Goal: Task Accomplishment & Management: Use online tool/utility

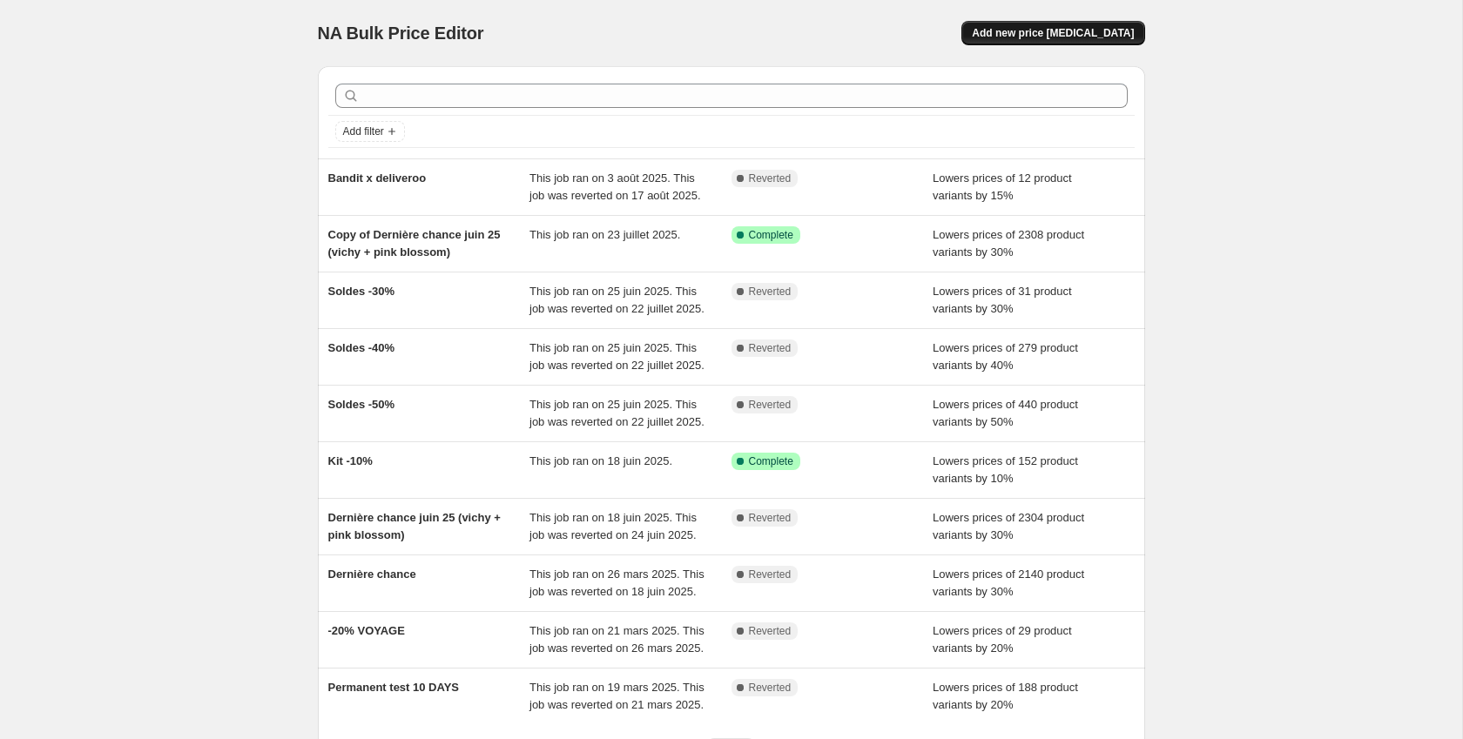
click at [1113, 41] on button "Add new price change job" at bounding box center [1052, 33] width 183 height 24
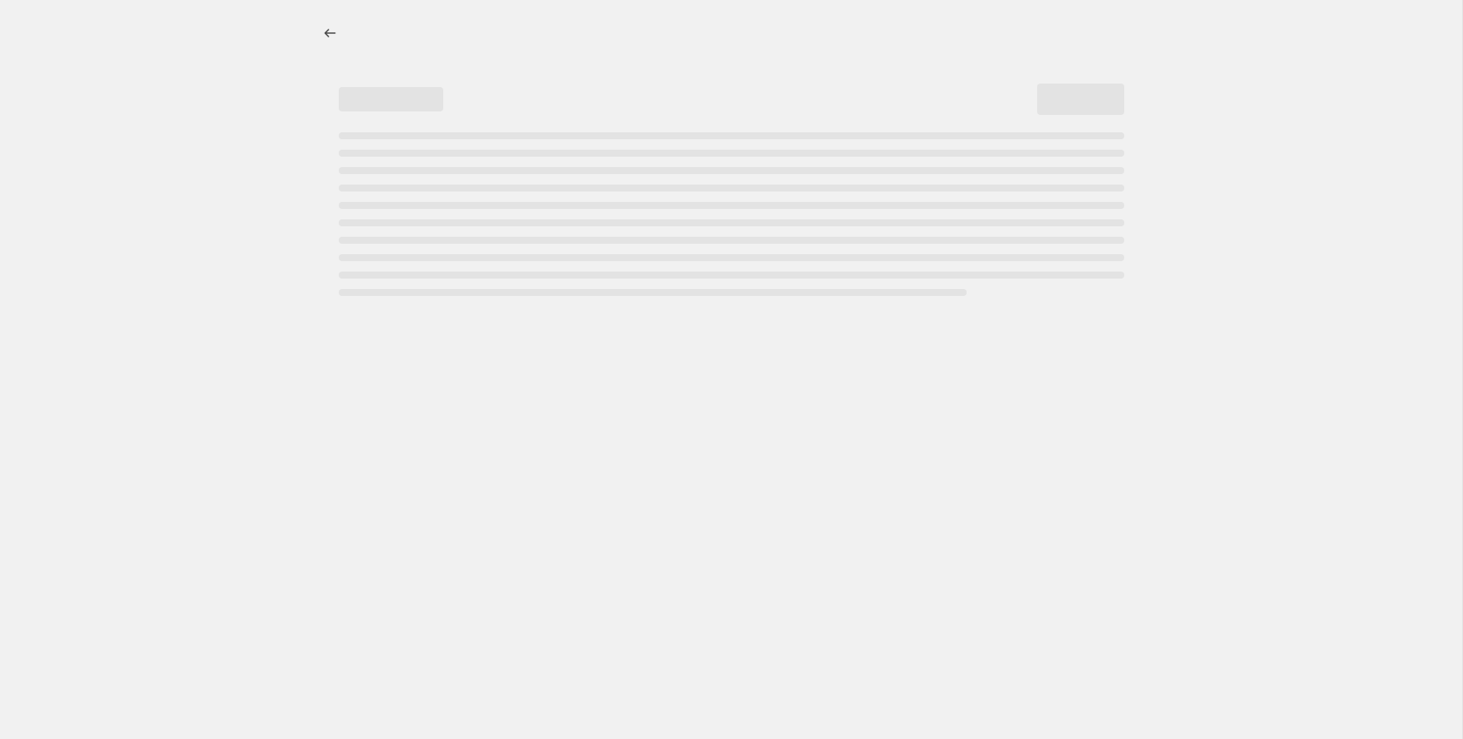
select select "percentage"
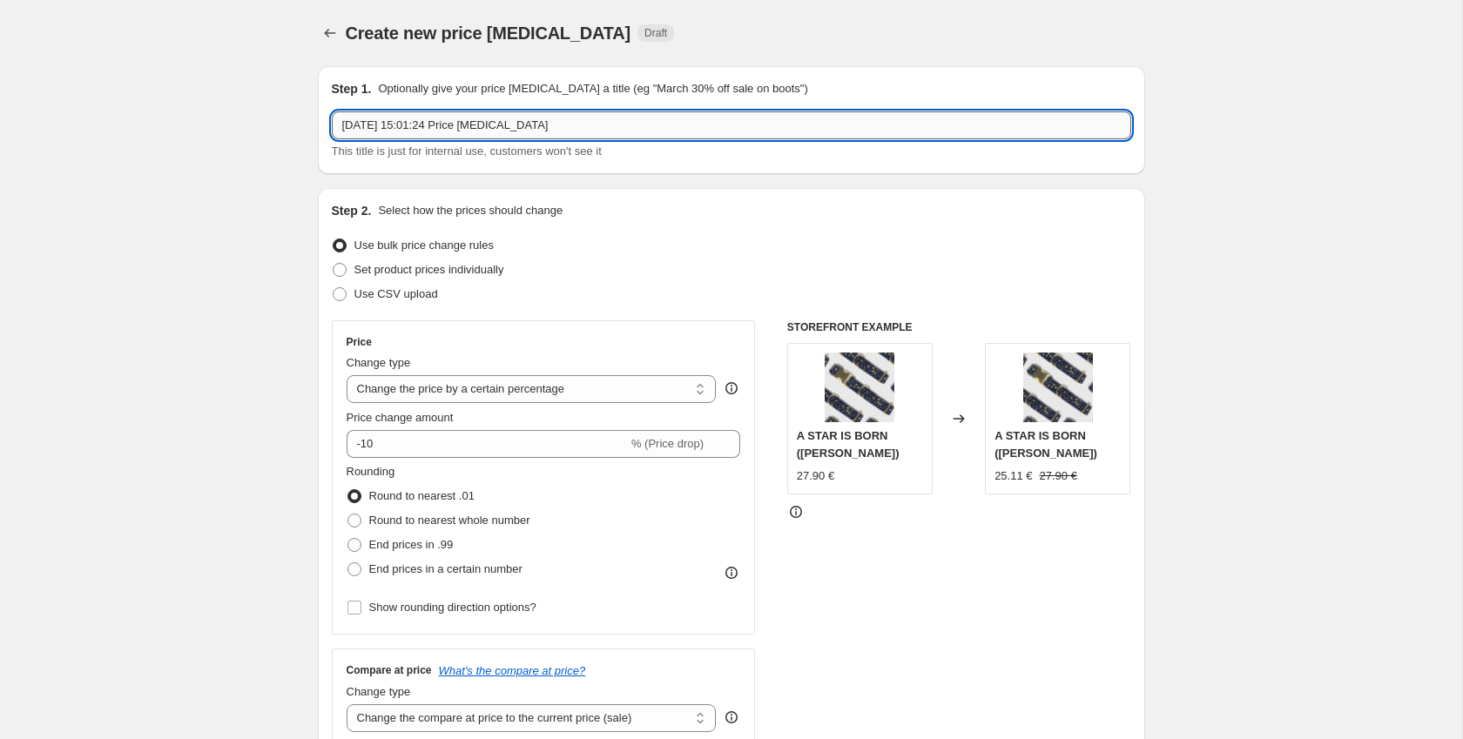
click at [507, 127] on input "1 oct. 2025, 15:01:24 Price change job" at bounding box center [731, 125] width 799 height 28
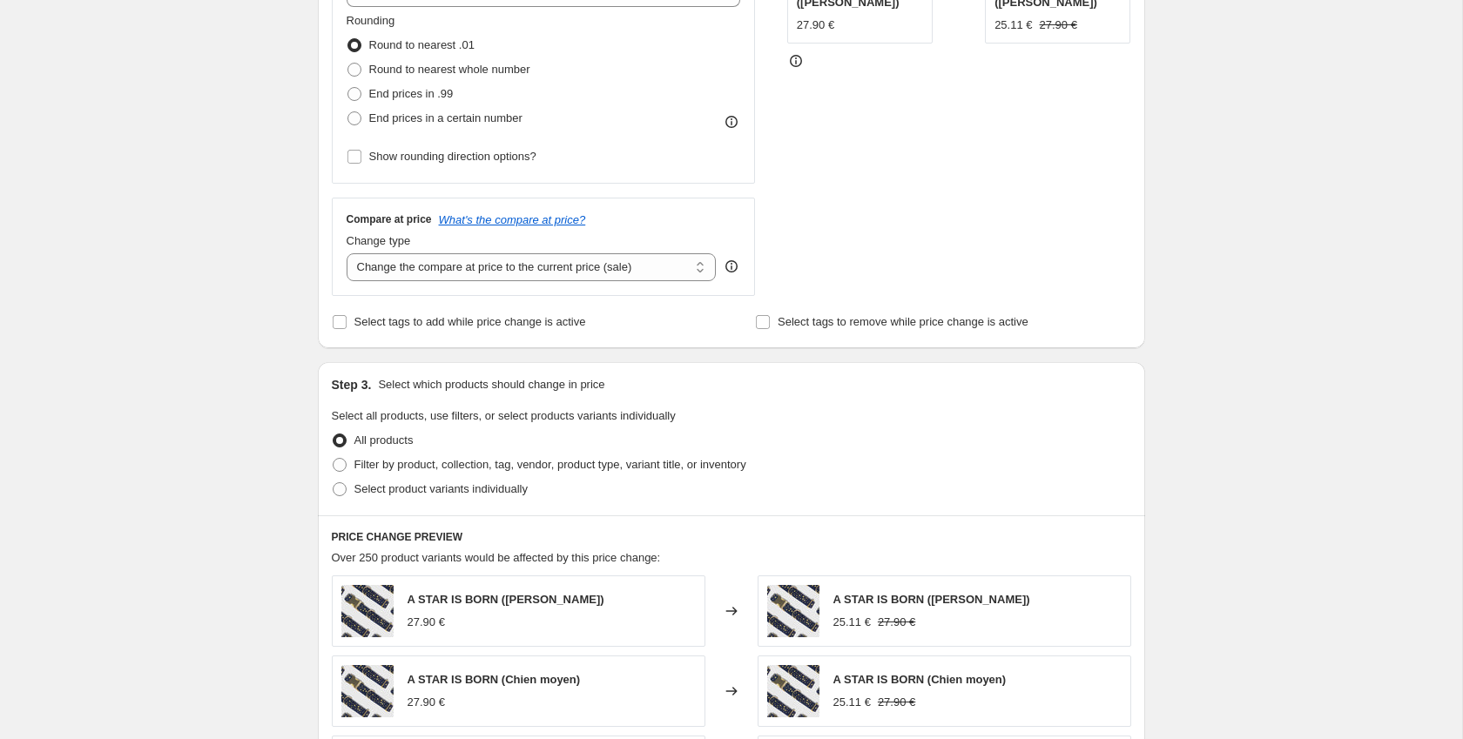
scroll to position [493, 0]
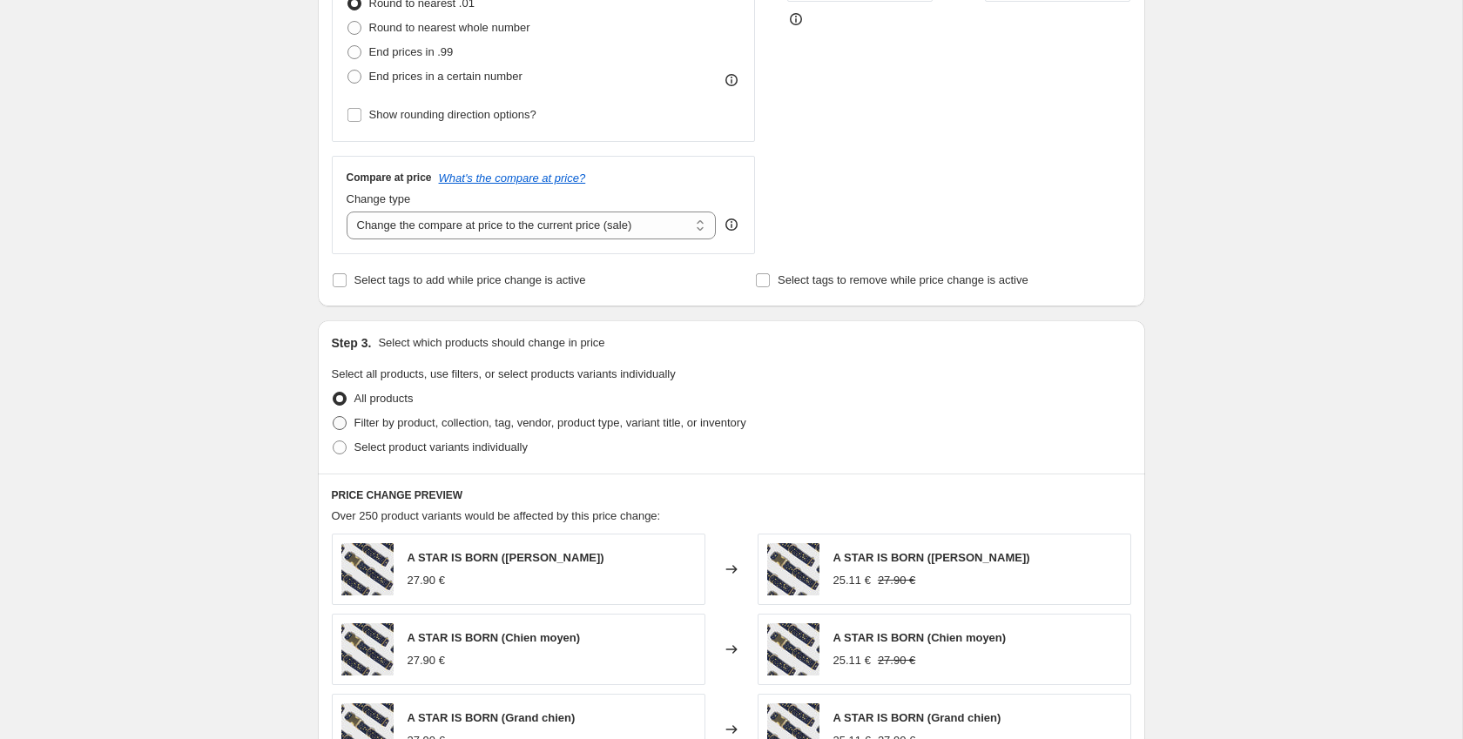
type input "Kit Fontaine"
click at [410, 419] on span "Filter by product, collection, tag, vendor, product type, variant title, or inv…" at bounding box center [550, 422] width 392 height 13
click at [333, 417] on input "Filter by product, collection, tag, vendor, product type, variant title, or inv…" at bounding box center [333, 416] width 1 height 1
radio input "true"
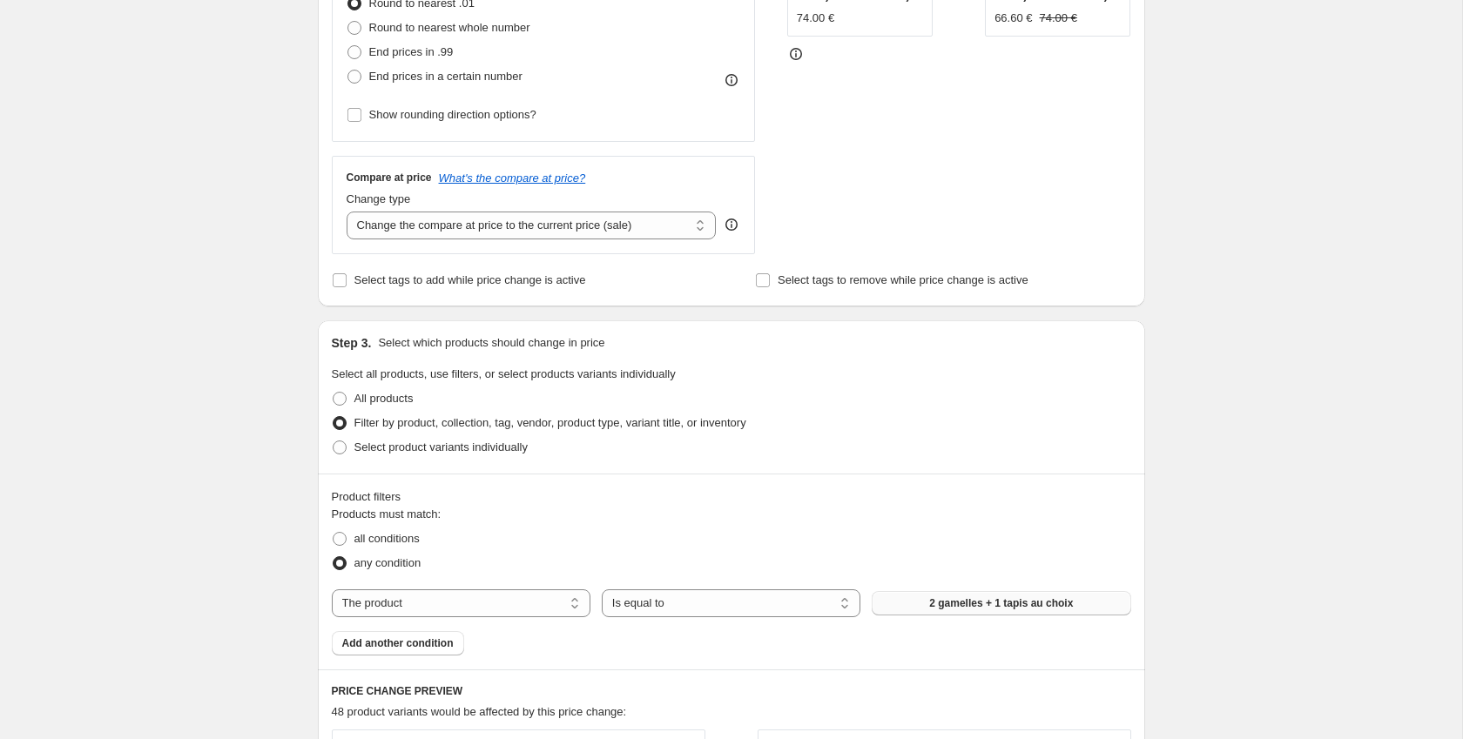
click at [1016, 600] on span "2 gamelles + 1 tapis au choix" at bounding box center [1001, 603] width 144 height 14
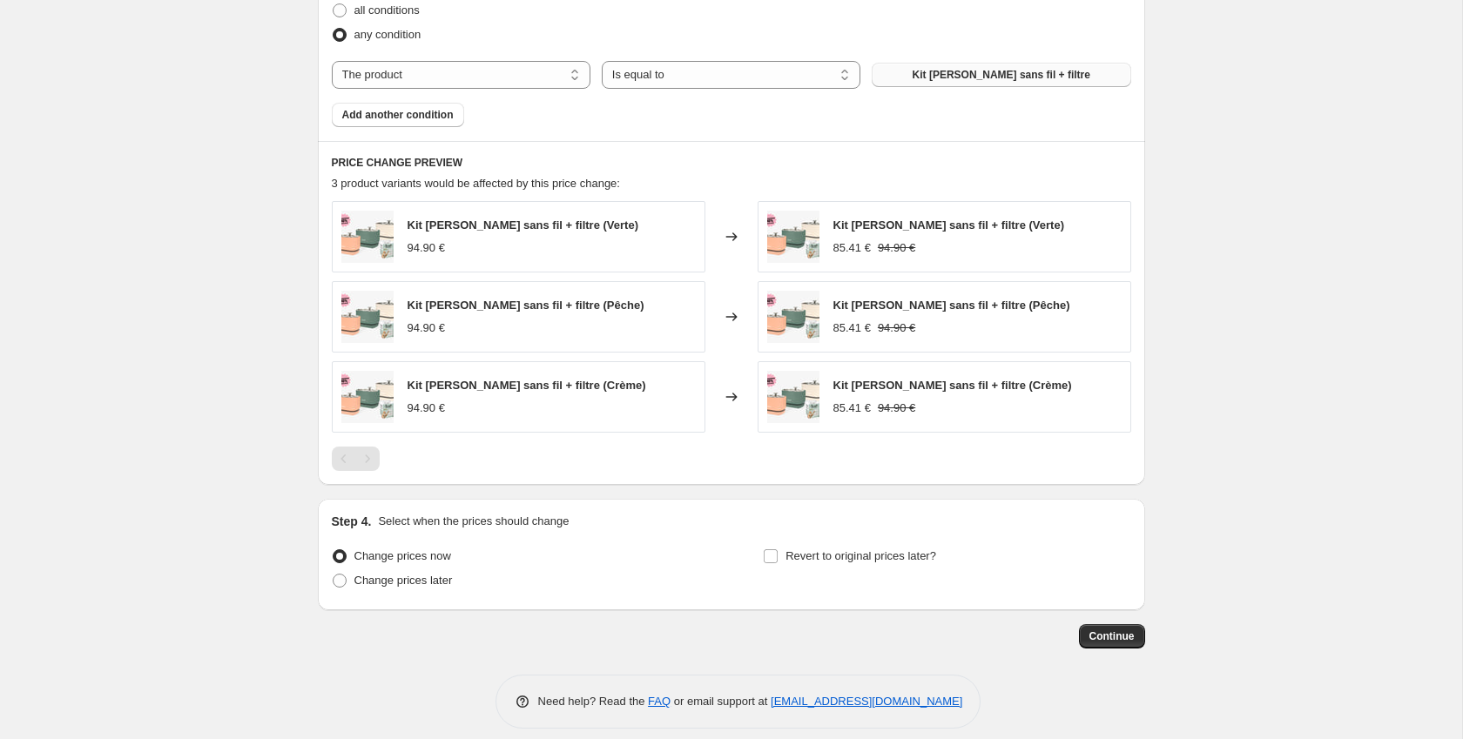
scroll to position [1037, 0]
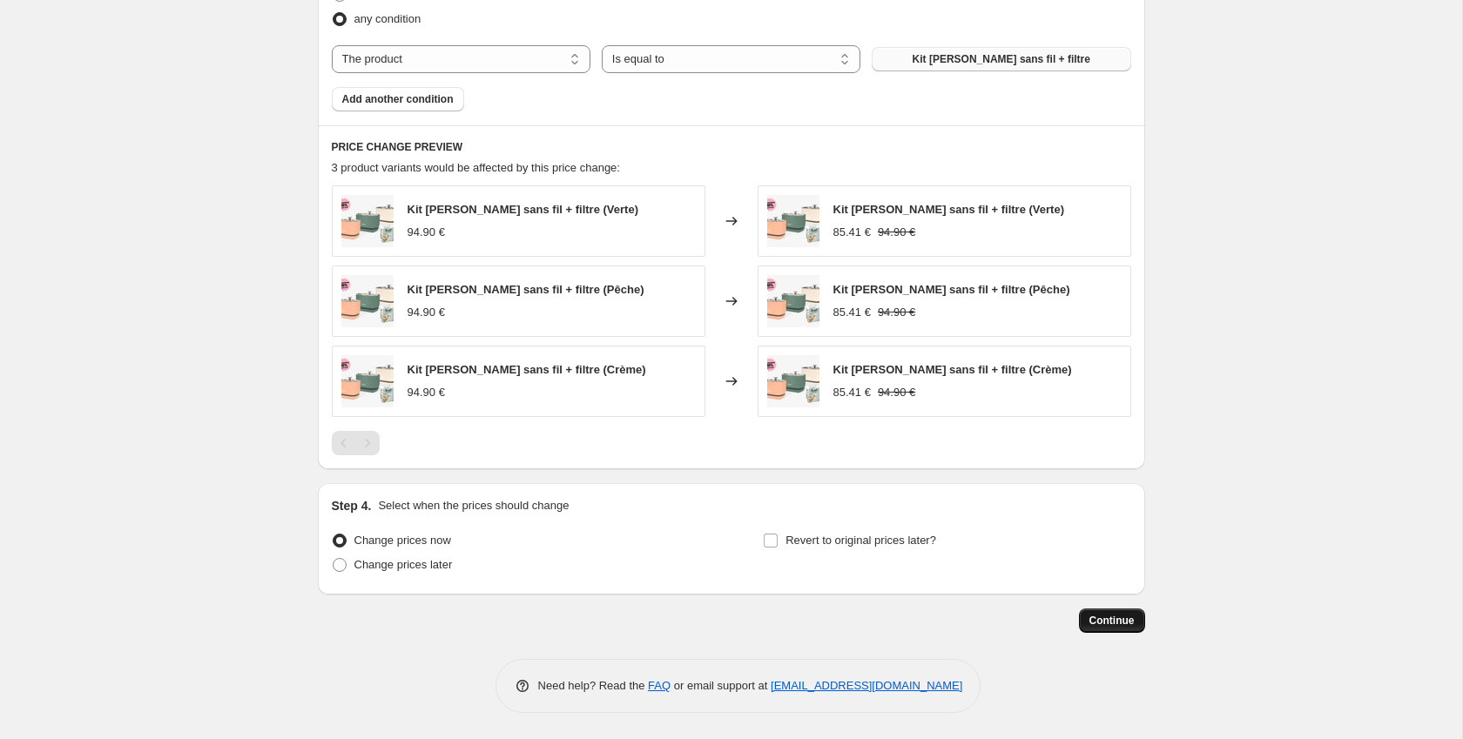
click at [1103, 616] on span "Continue" at bounding box center [1111, 621] width 45 height 14
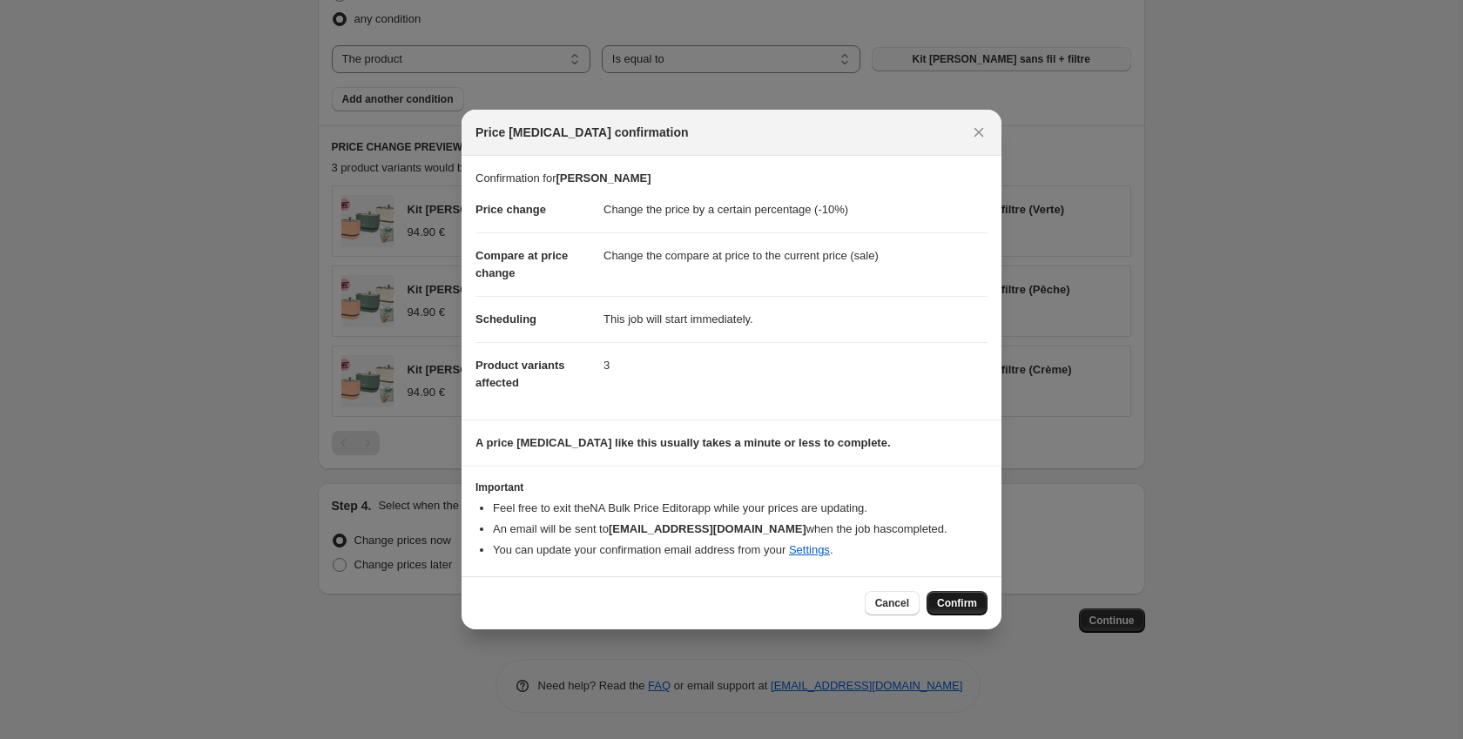
click at [978, 607] on button "Confirm" at bounding box center [956, 603] width 61 height 24
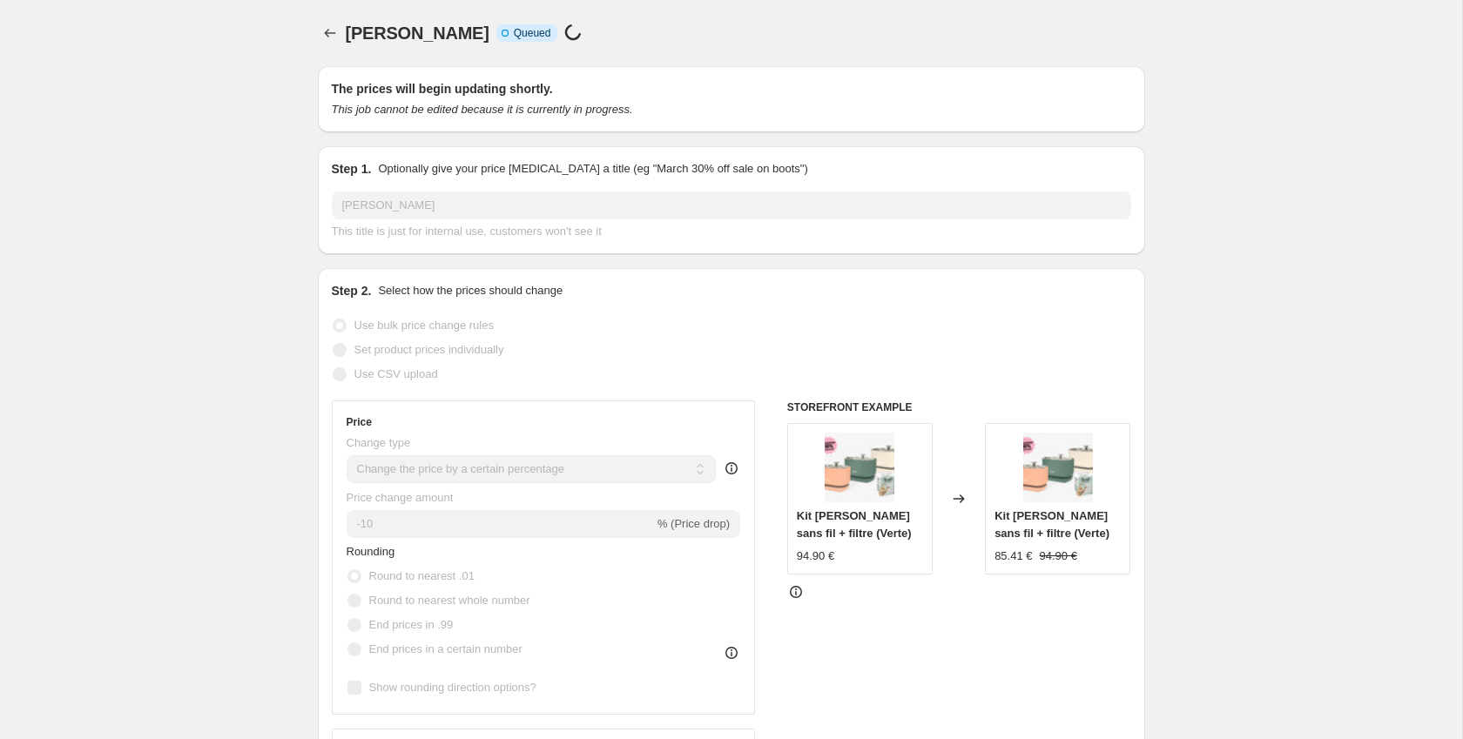
select select "percentage"
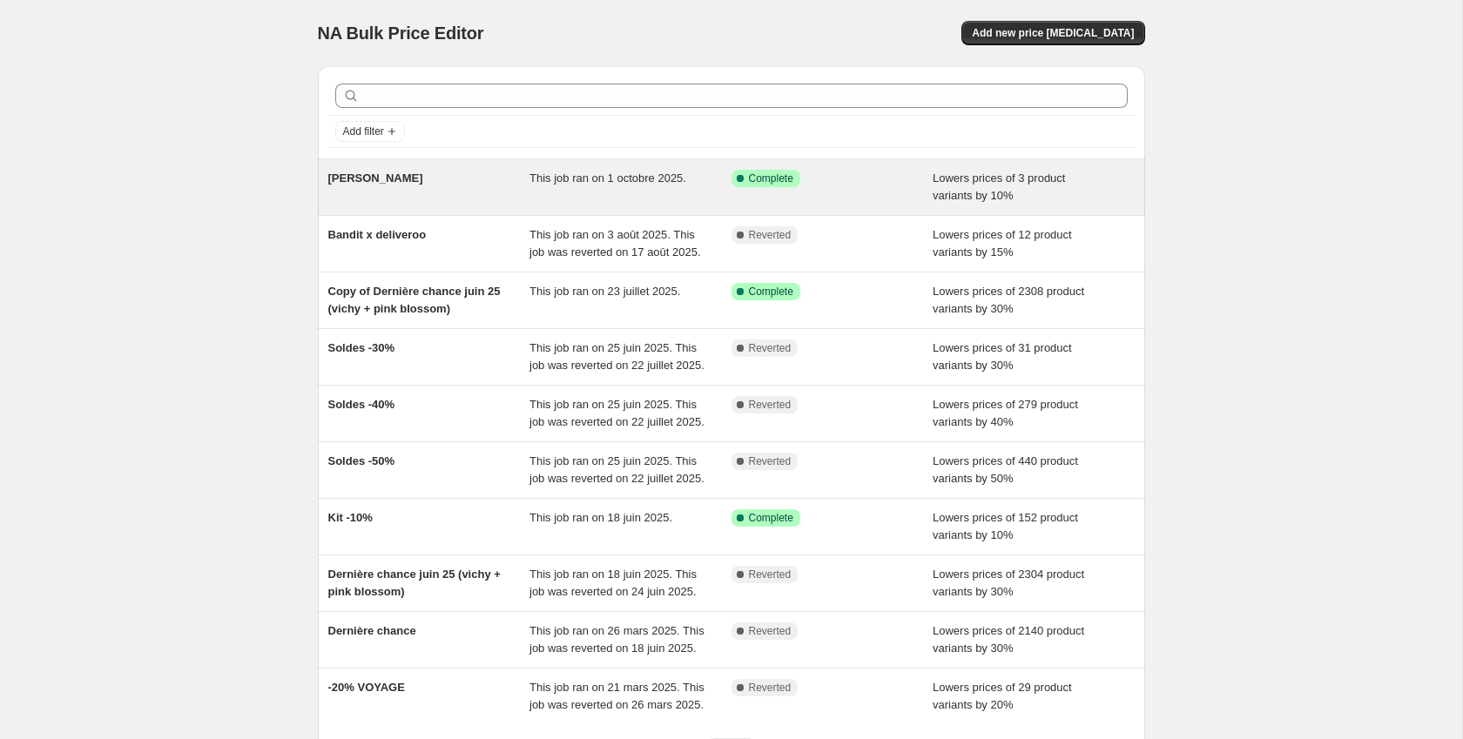
click at [967, 184] on span "Lowers prices of 3 product variants by 10%" at bounding box center [998, 187] width 132 height 30
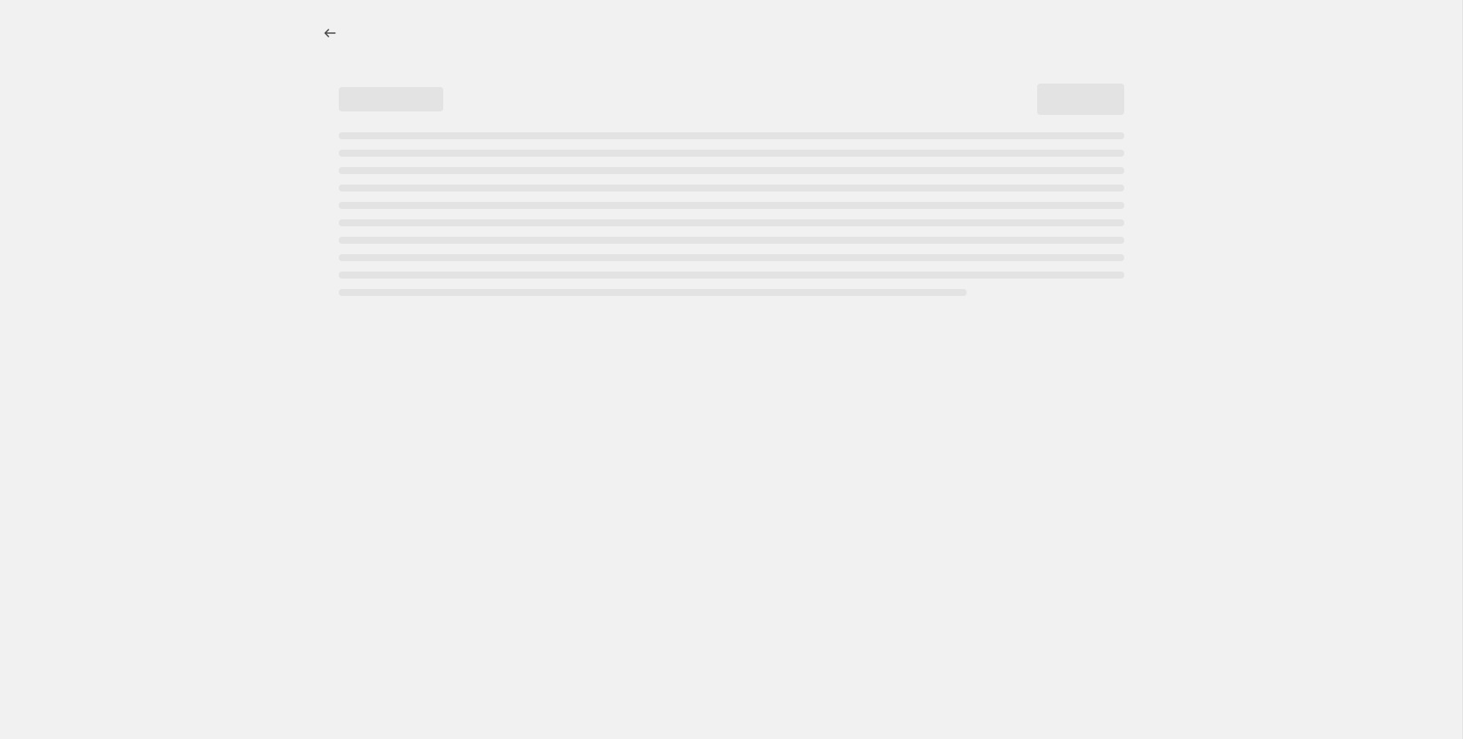
select select "percentage"
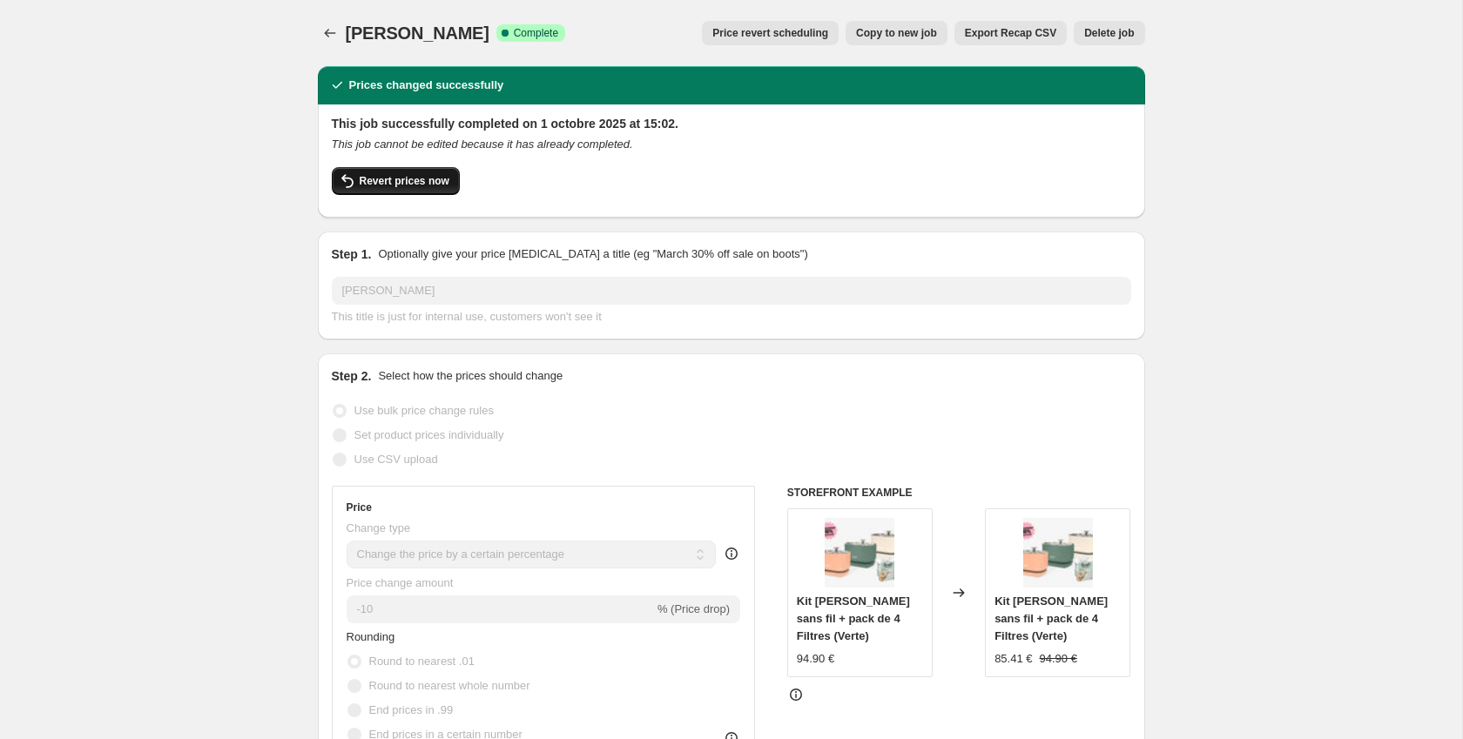
click at [429, 187] on span "Revert prices now" at bounding box center [405, 181] width 90 height 14
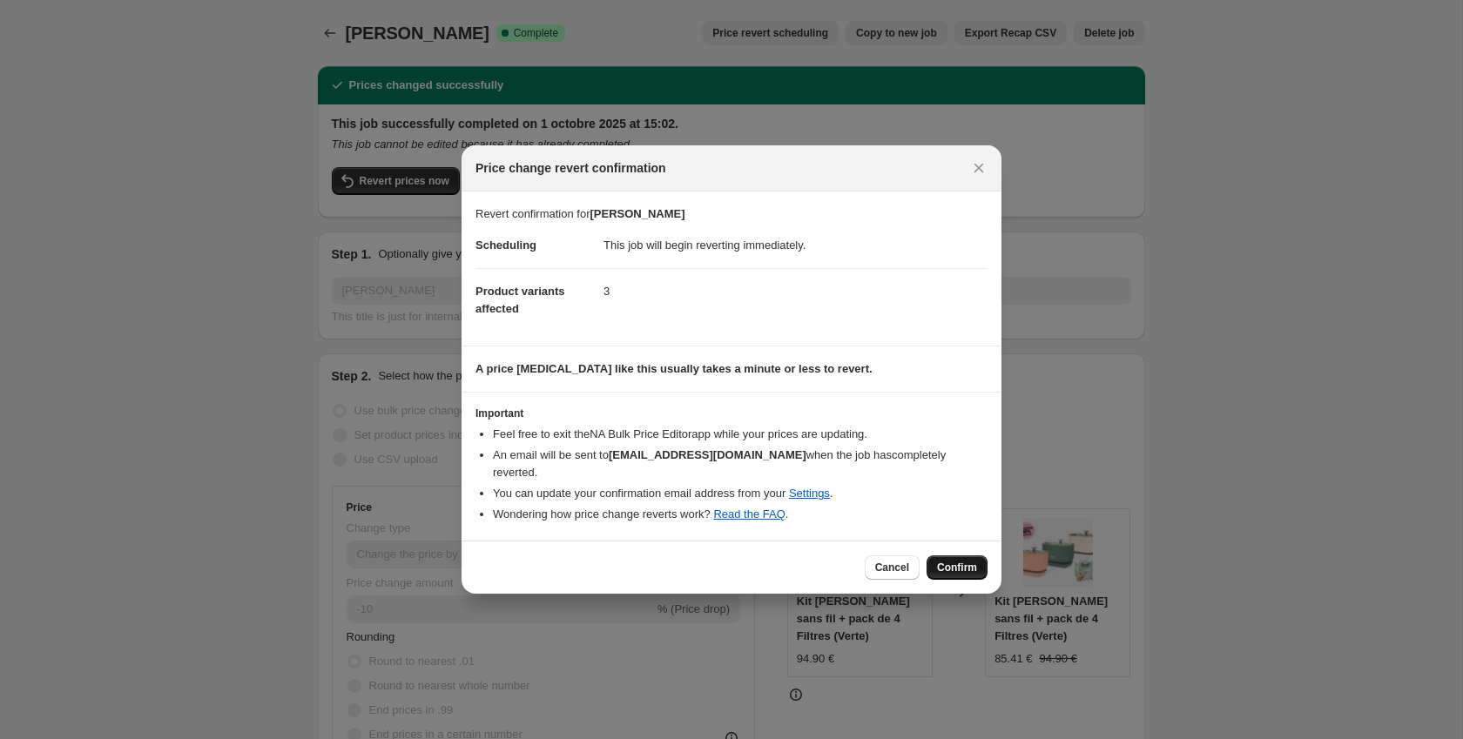
click at [945, 561] on span "Confirm" at bounding box center [957, 568] width 40 height 14
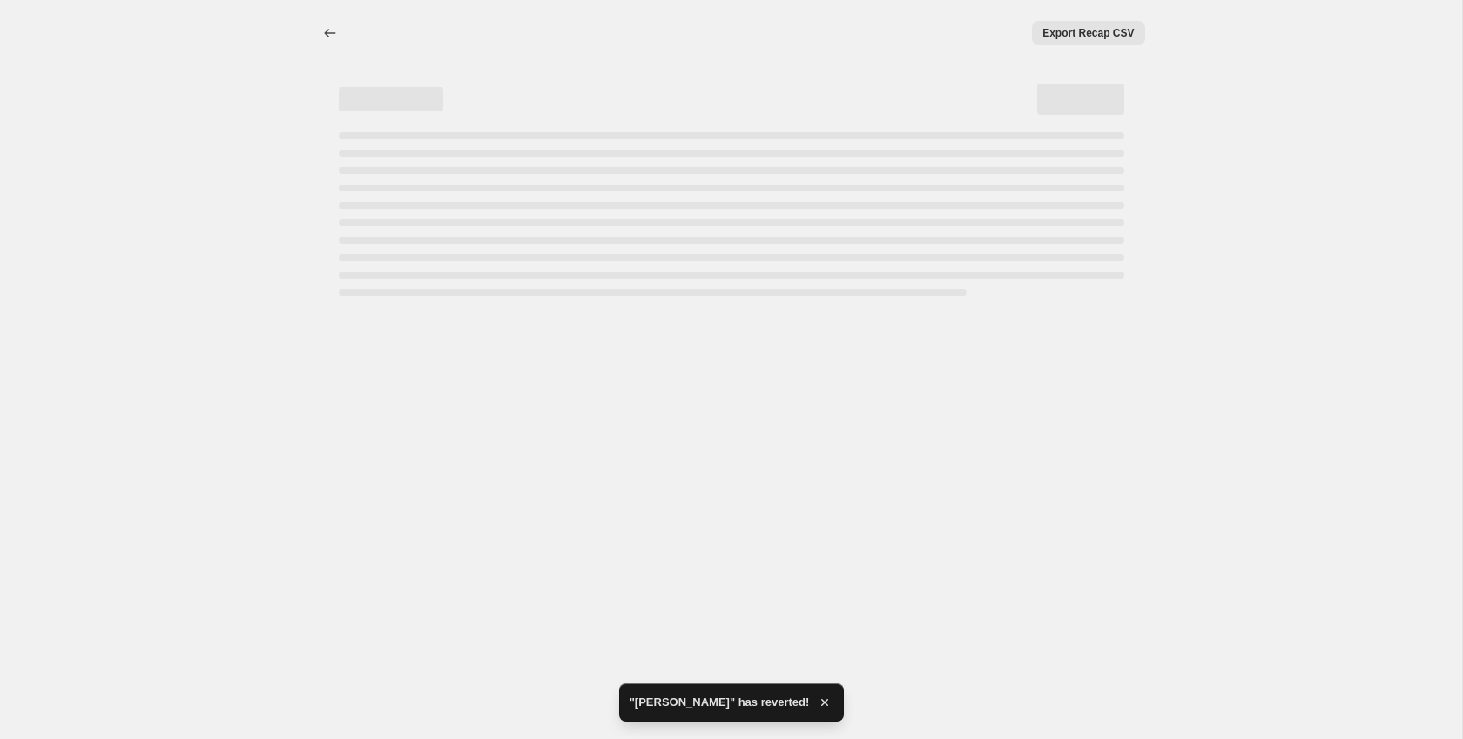
select select "percentage"
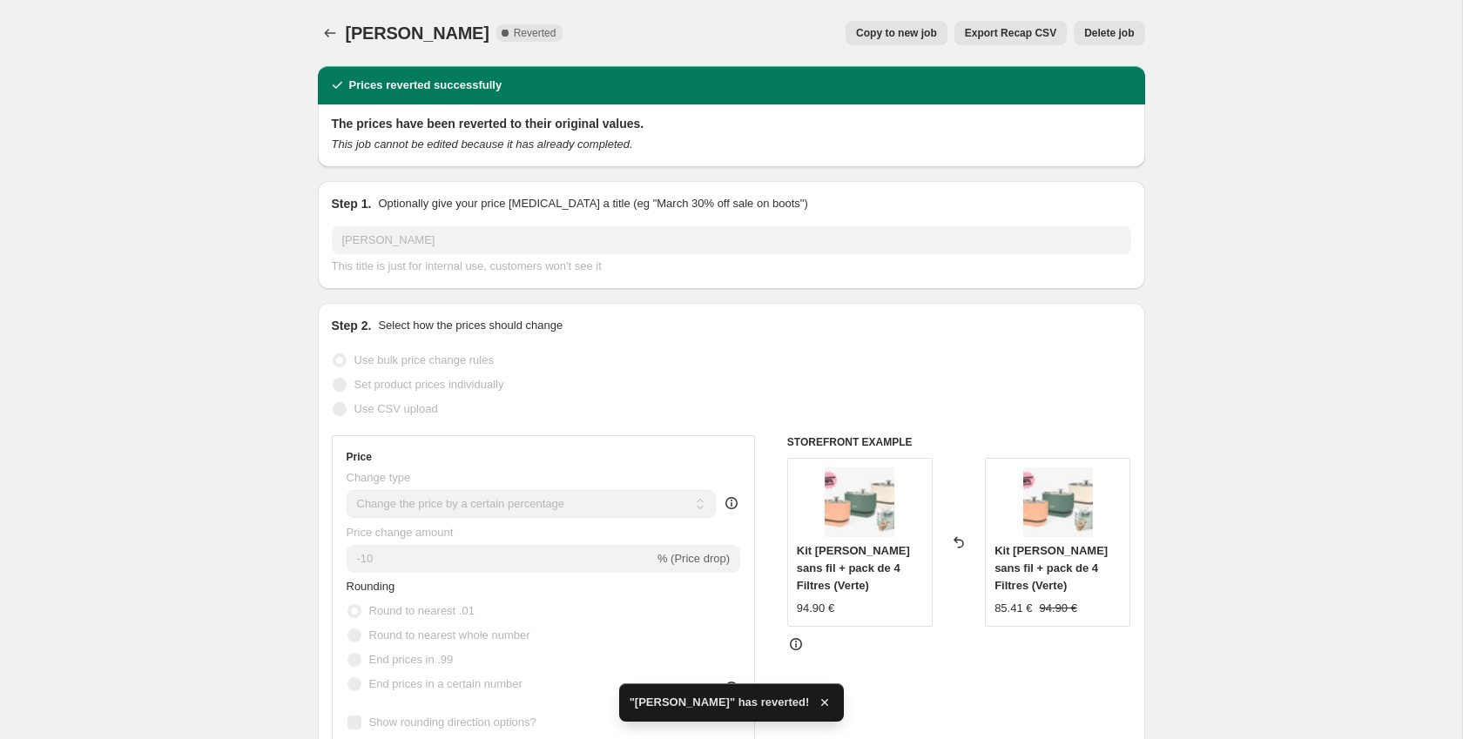
click at [902, 30] on span "Copy to new job" at bounding box center [896, 33] width 81 height 14
select select "percentage"
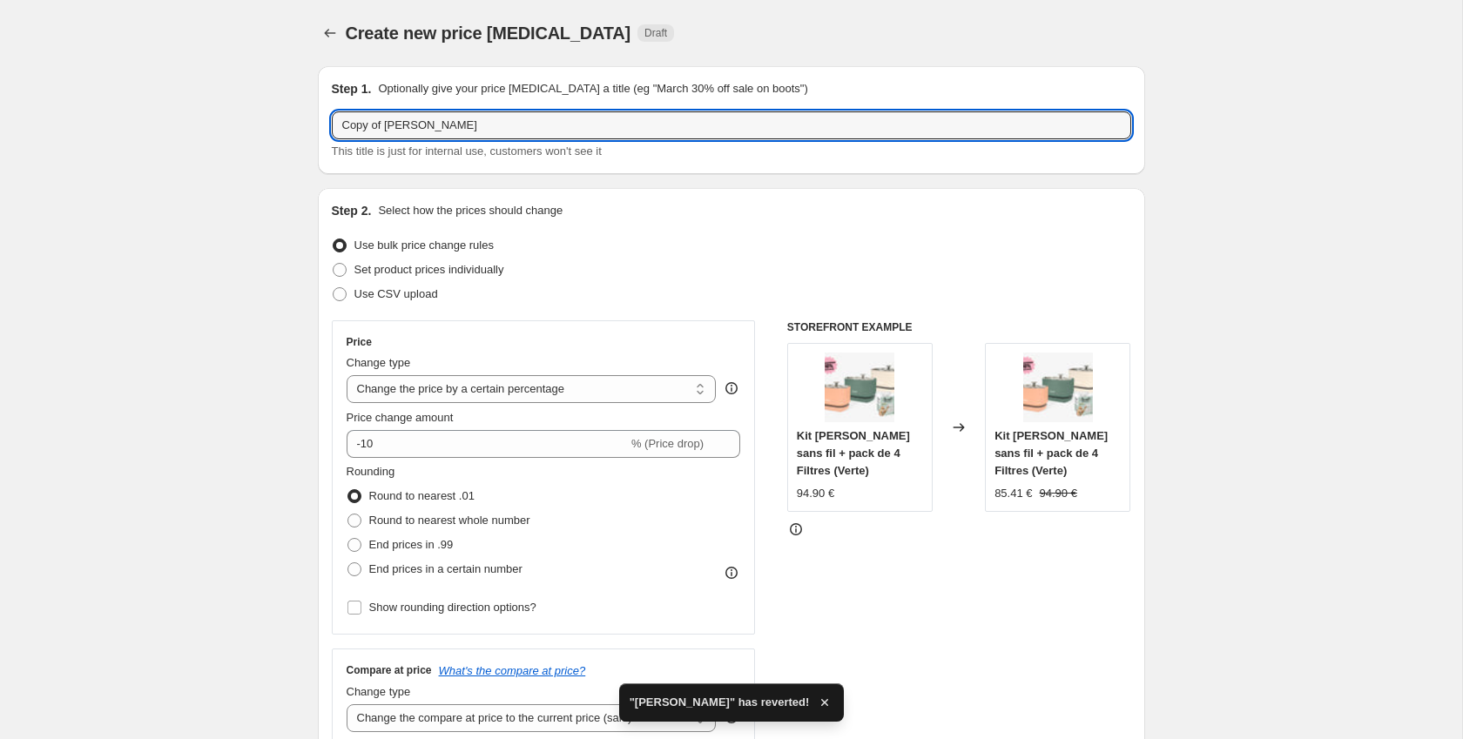
drag, startPoint x: 388, startPoint y: 129, endPoint x: 239, endPoint y: 131, distance: 149.8
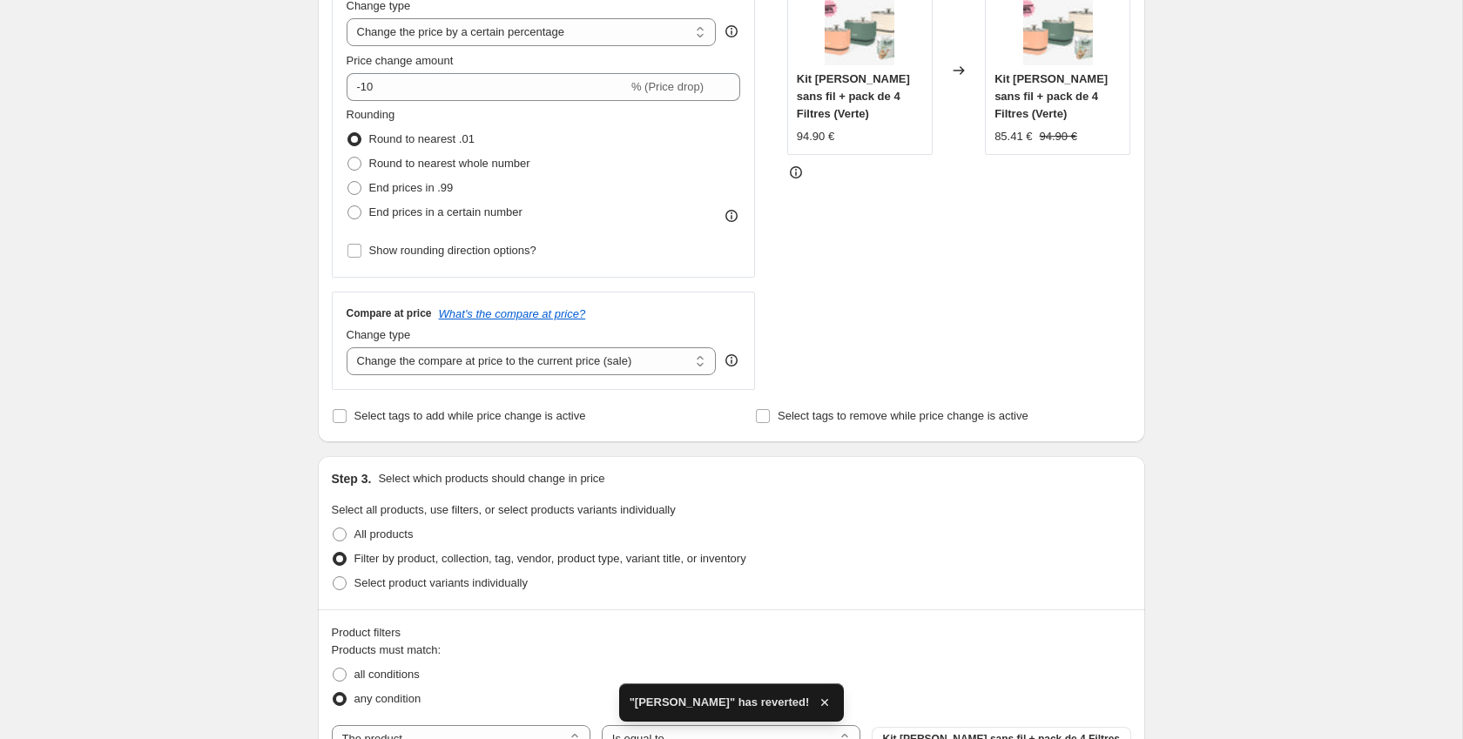
scroll to position [679, 0]
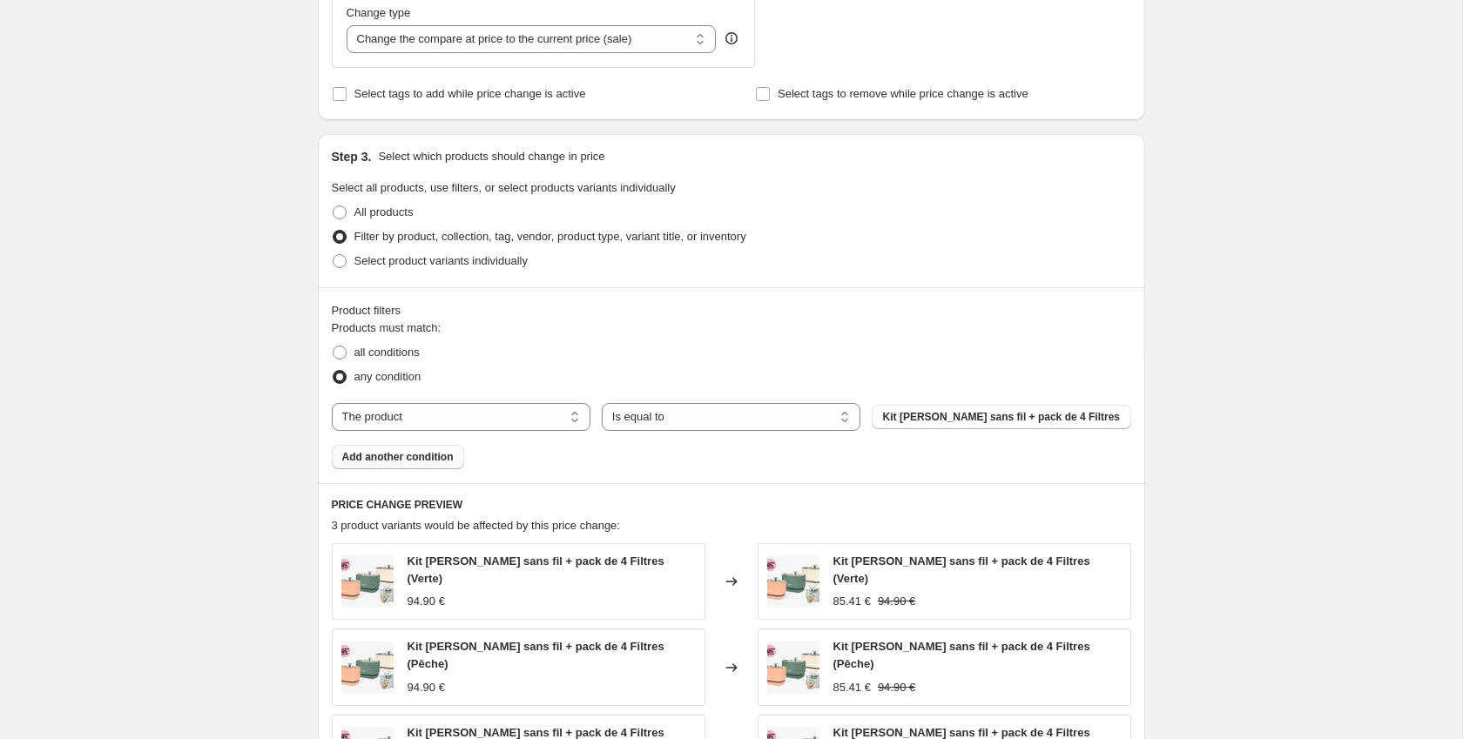
type input "Kit Fontaine"
click at [439, 453] on span "Add another condition" at bounding box center [397, 457] width 111 height 14
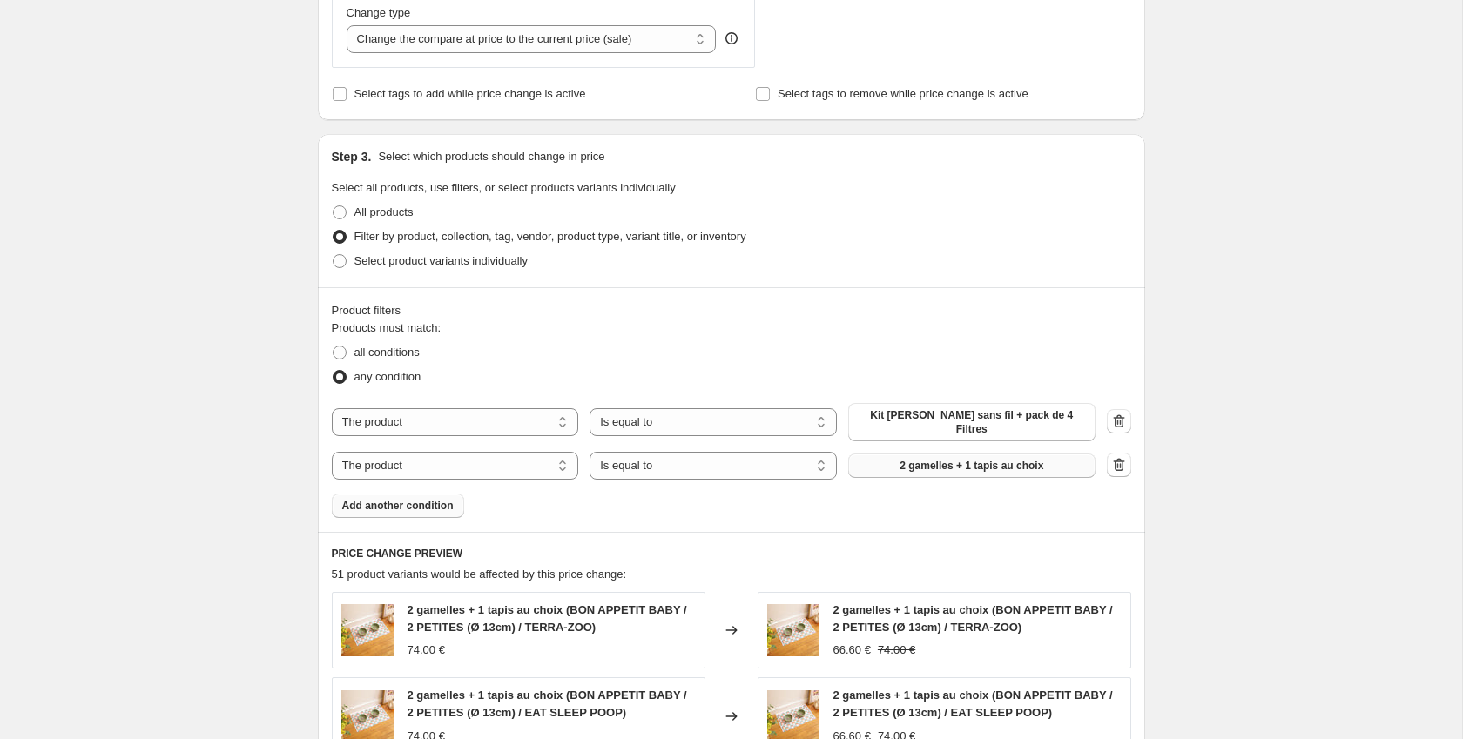
drag, startPoint x: 992, startPoint y: 463, endPoint x: 970, endPoint y: 455, distance: 23.1
click at [970, 459] on span "2 gamelles + 1 tapis au choix" at bounding box center [971, 466] width 144 height 14
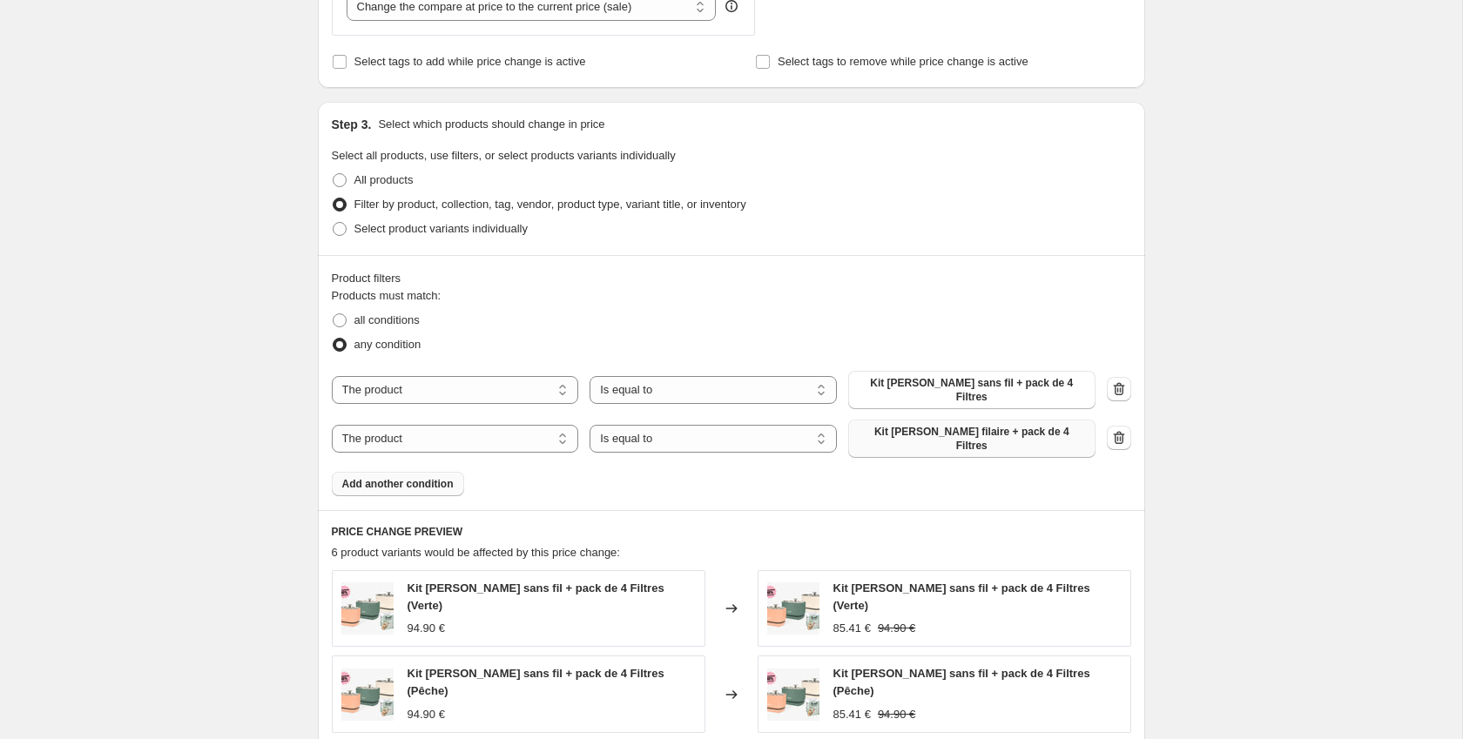
scroll to position [1235, 0]
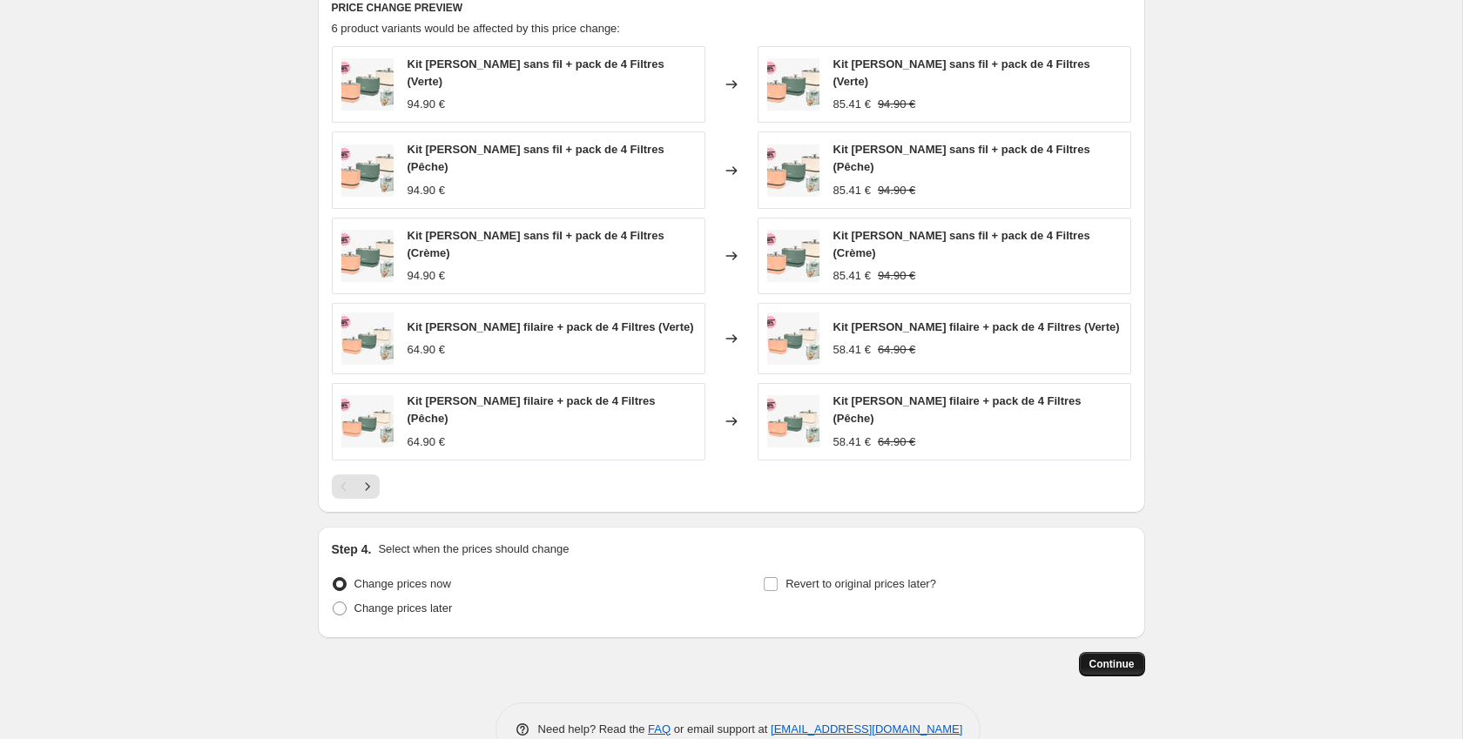
click at [1100, 657] on span "Continue" at bounding box center [1111, 664] width 45 height 14
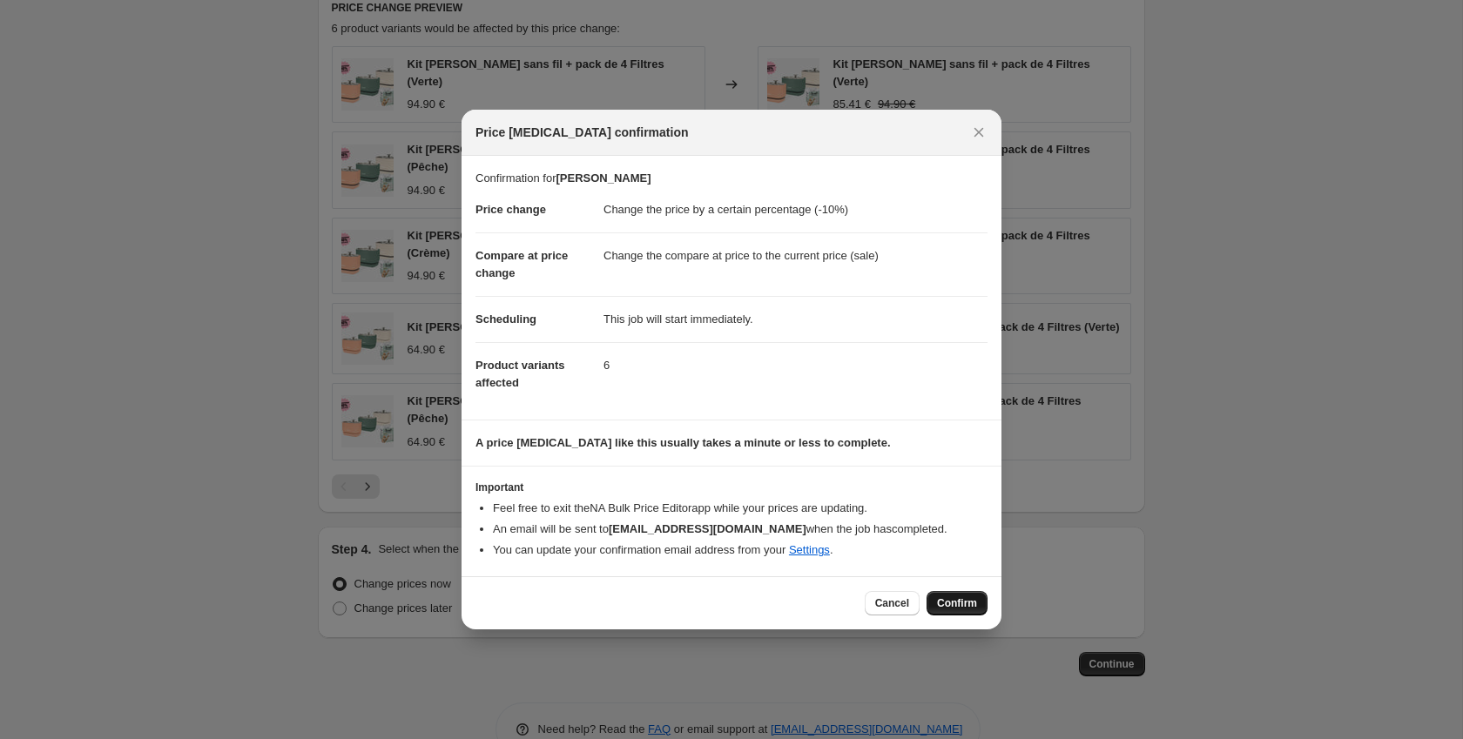
click at [972, 608] on span "Confirm" at bounding box center [957, 603] width 40 height 14
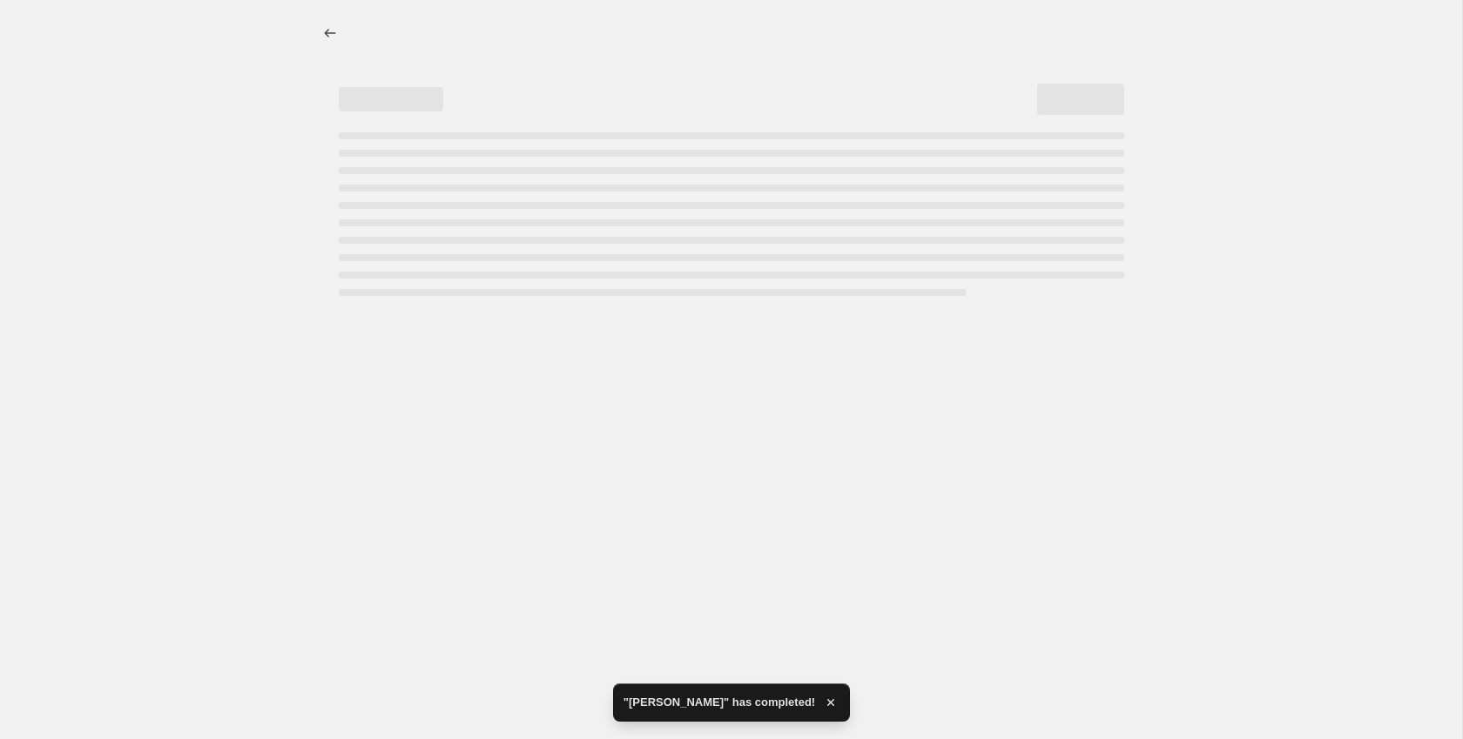
select select "percentage"
